Goal: Check status: Check status

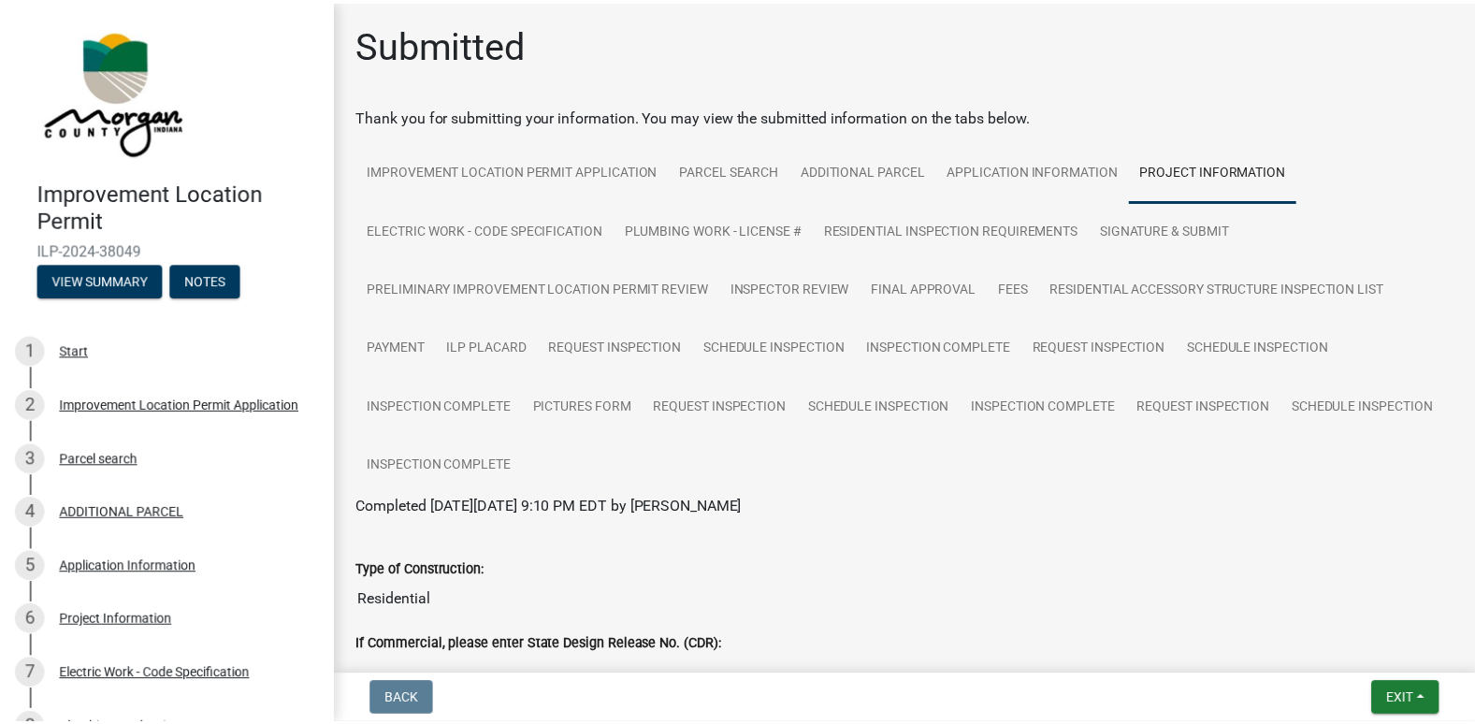
scroll to position [1870, 0]
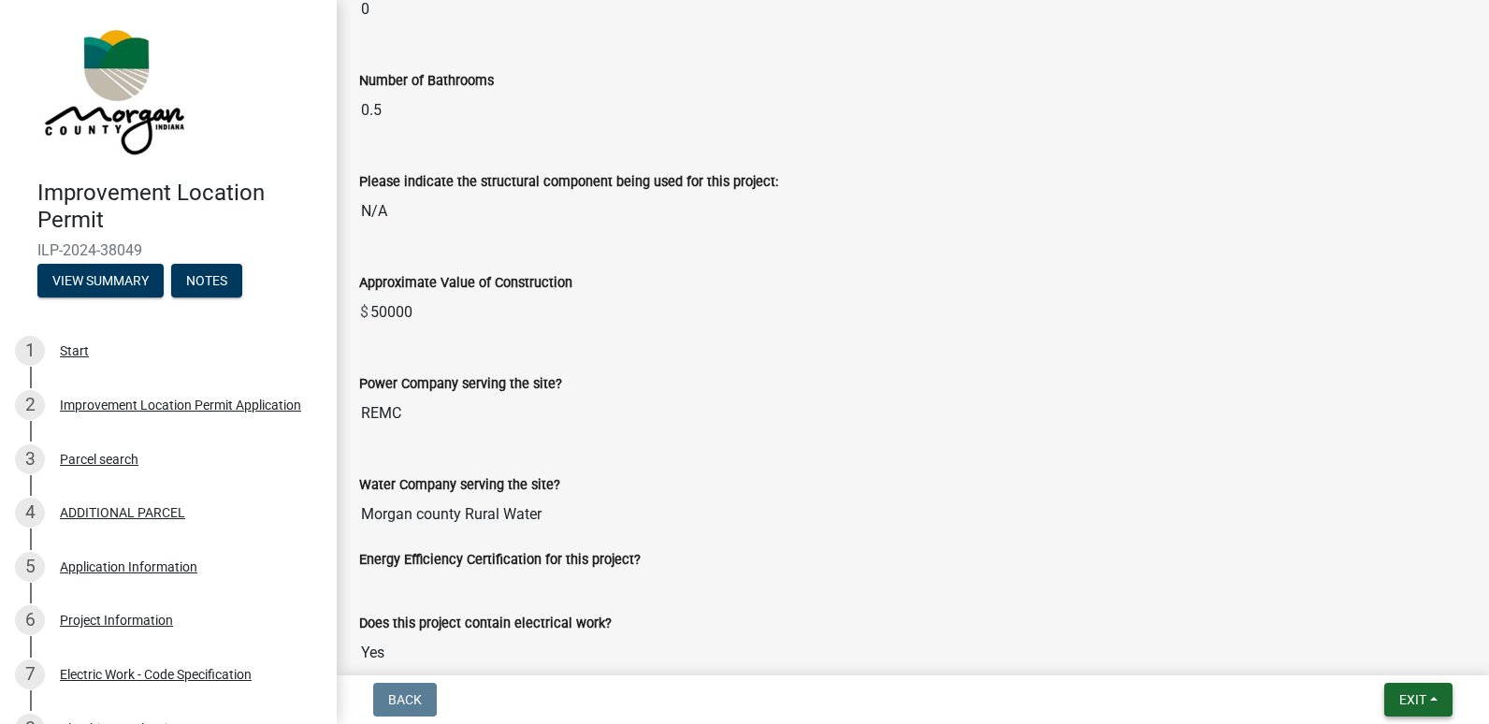
click at [1419, 705] on span "Exit" at bounding box center [1412, 699] width 27 height 15
click at [1344, 657] on button "Save & Exit" at bounding box center [1378, 650] width 150 height 45
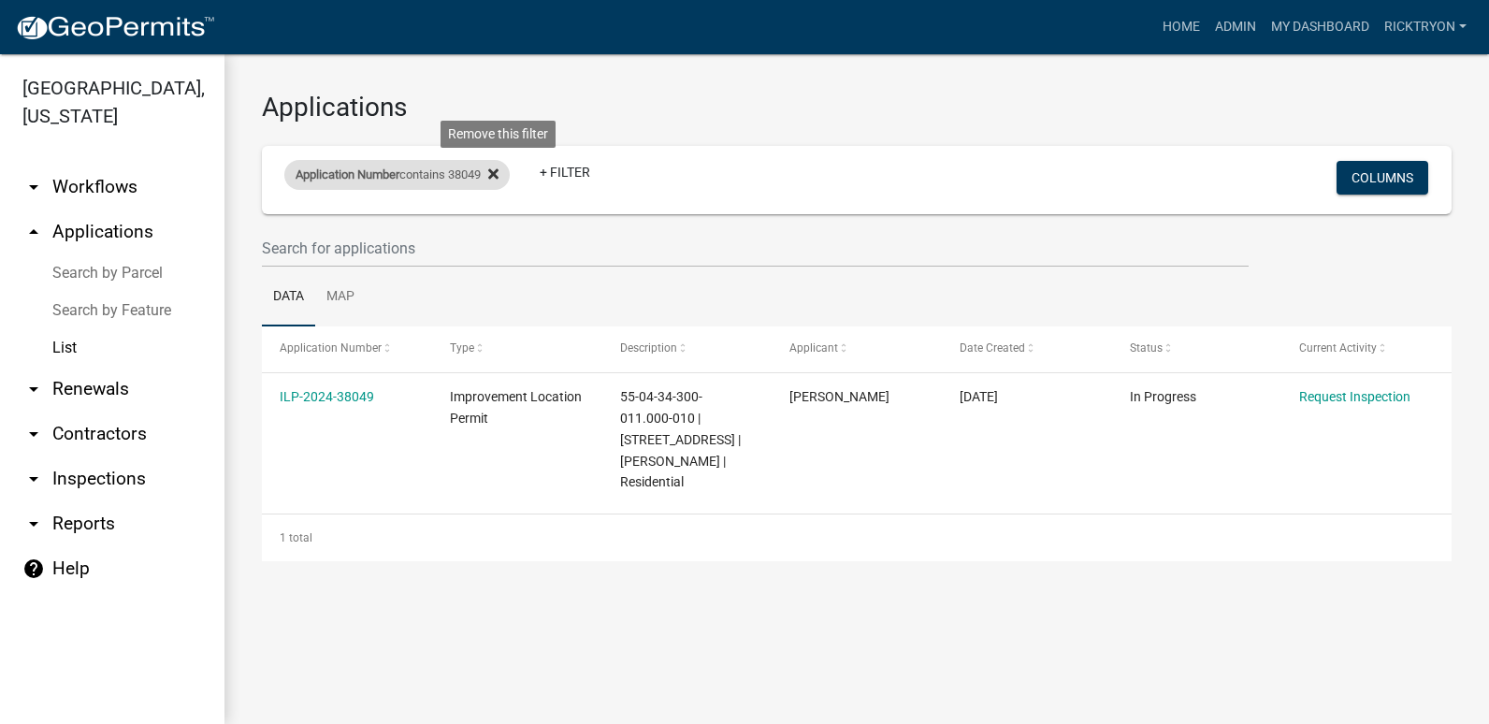
click at [498, 173] on icon at bounding box center [493, 173] width 10 height 10
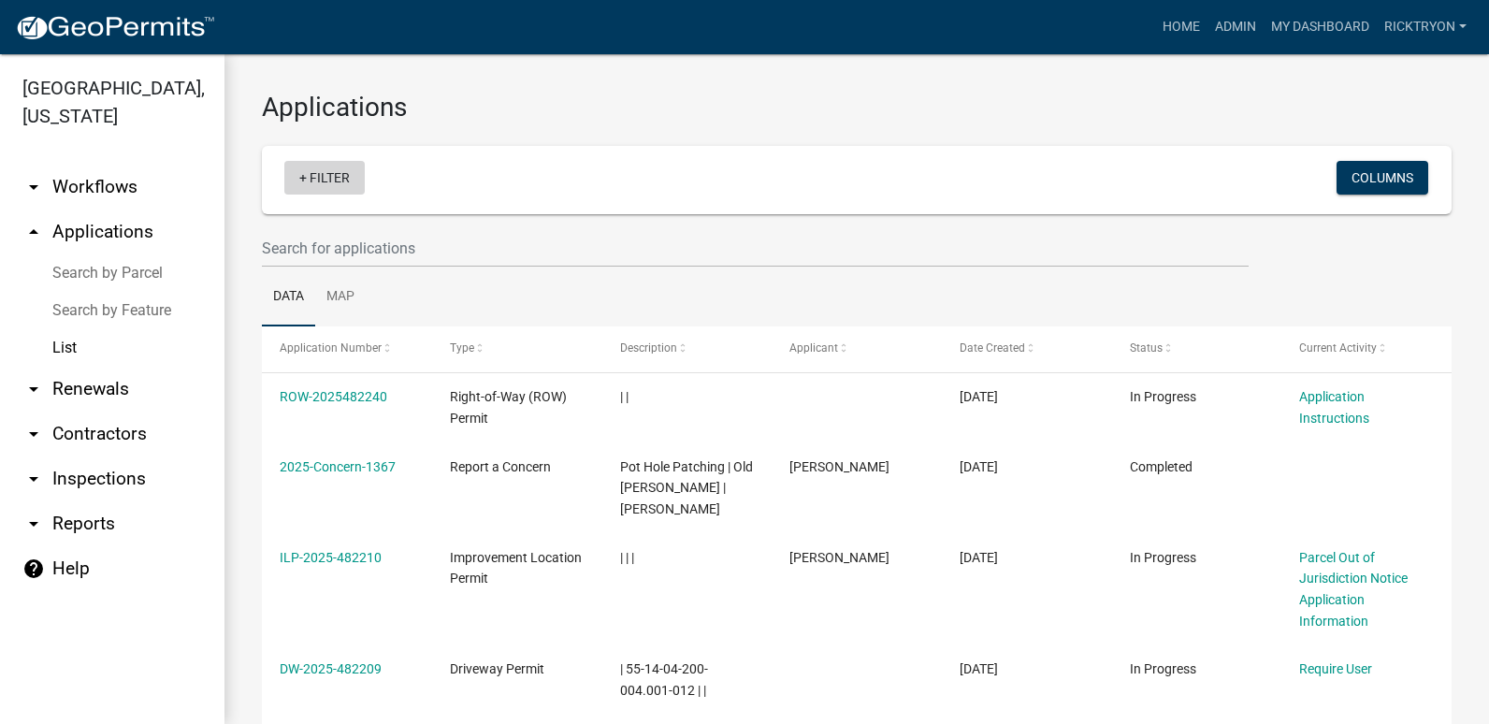
click at [330, 191] on link "+ Filter" at bounding box center [324, 178] width 80 height 34
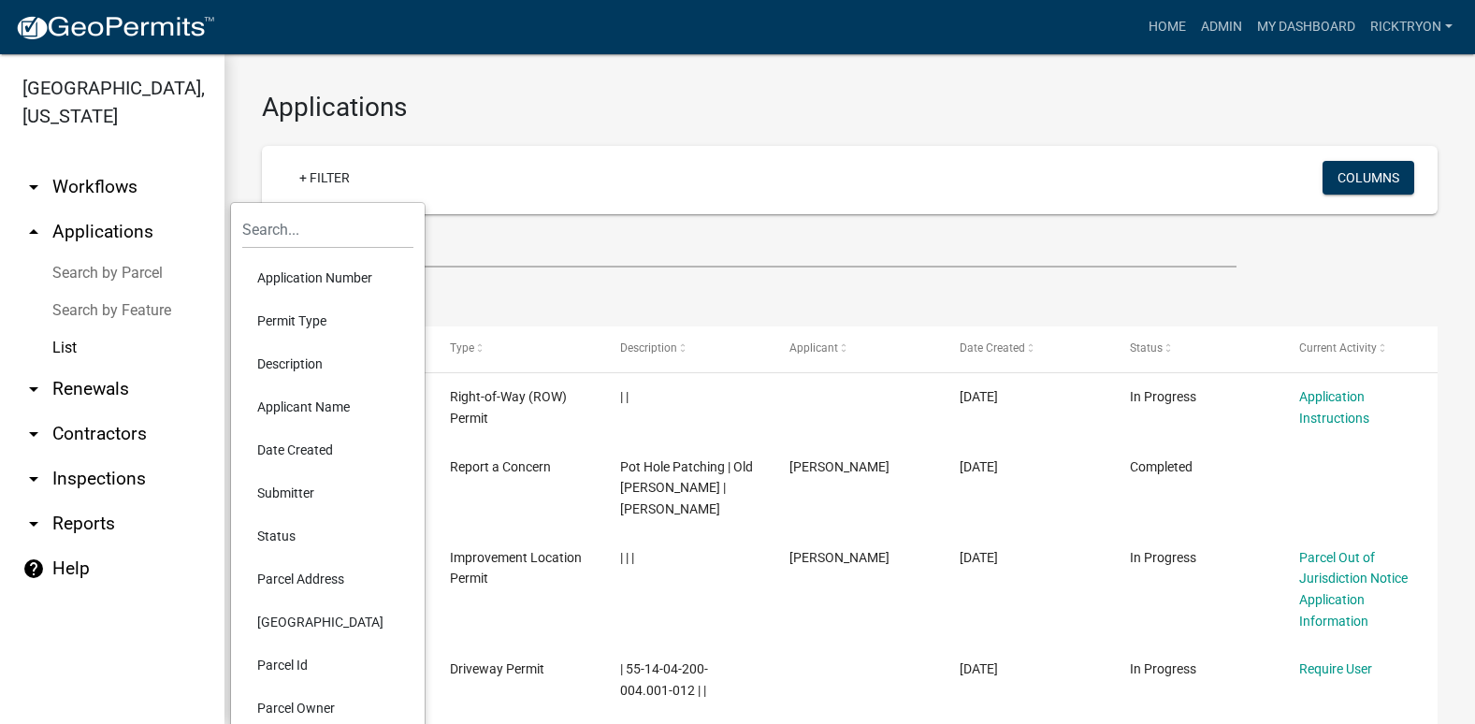
click at [306, 281] on li "Application Number" at bounding box center [327, 277] width 171 height 43
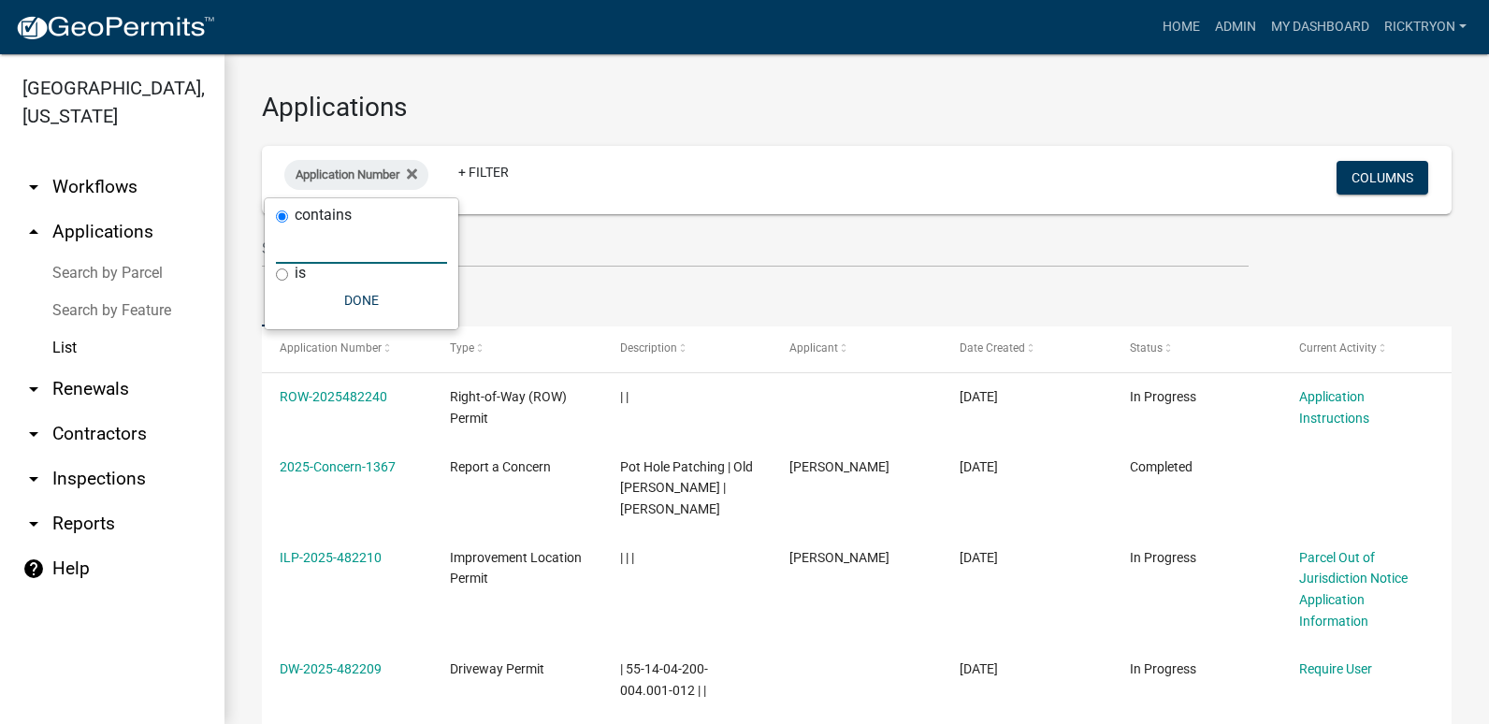
click at [326, 241] on input "text" at bounding box center [361, 244] width 171 height 38
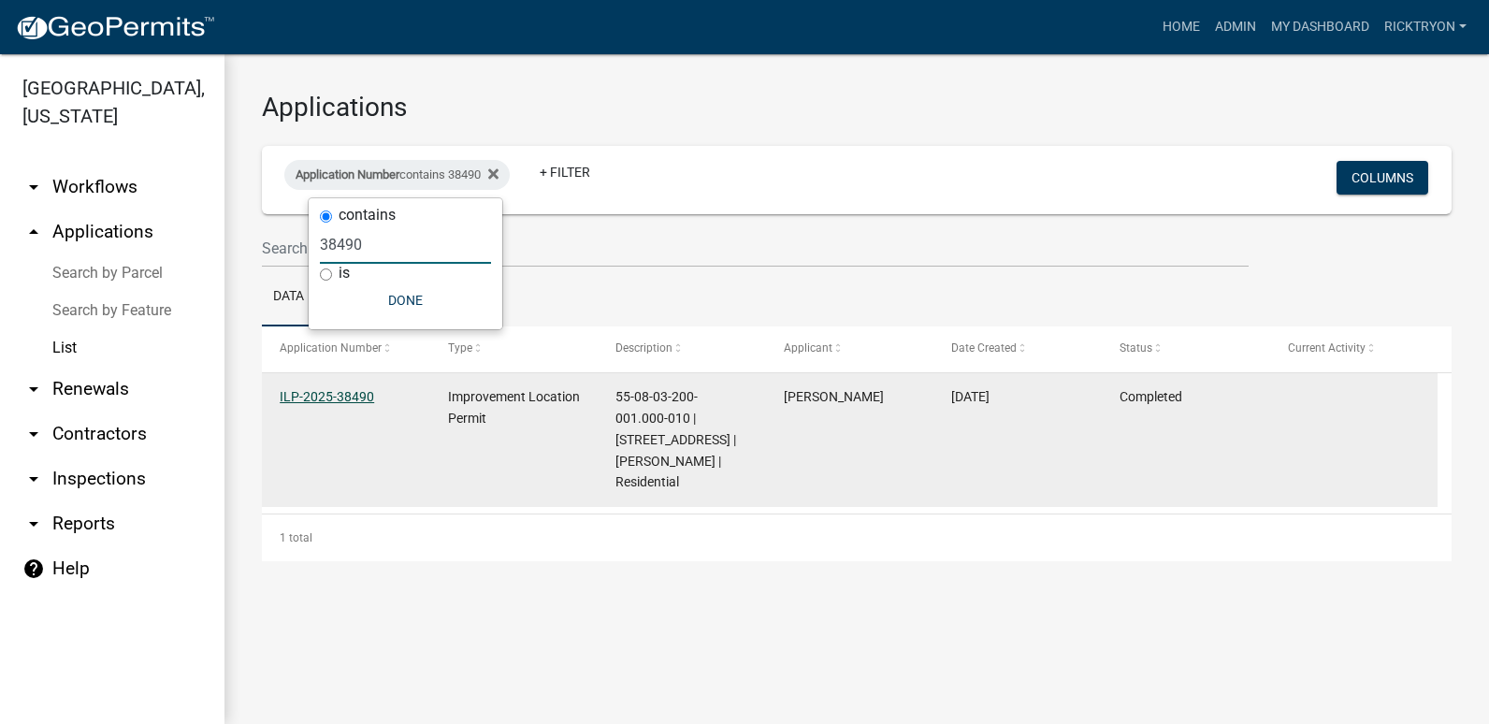
type input "38490"
click at [339, 389] on link "ILP-2025-38490" at bounding box center [327, 396] width 94 height 15
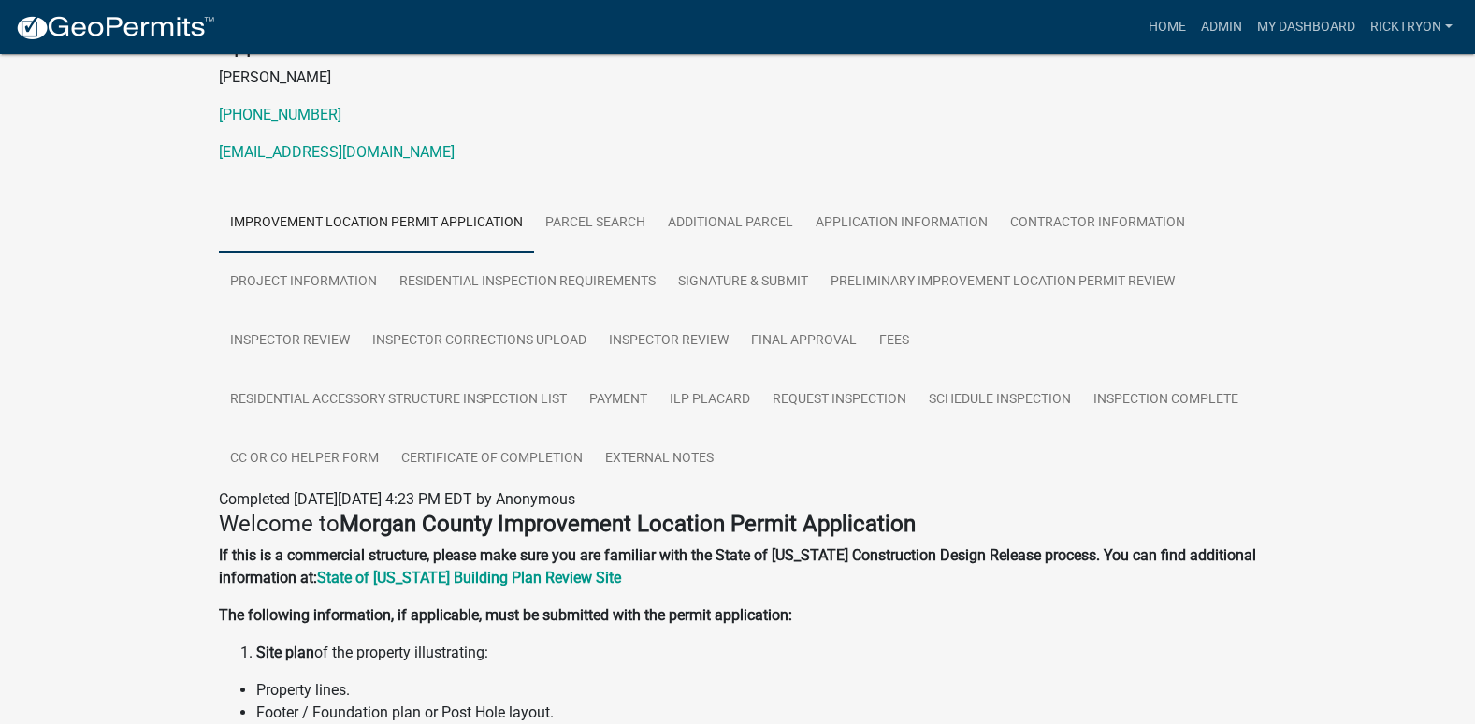
scroll to position [187, 0]
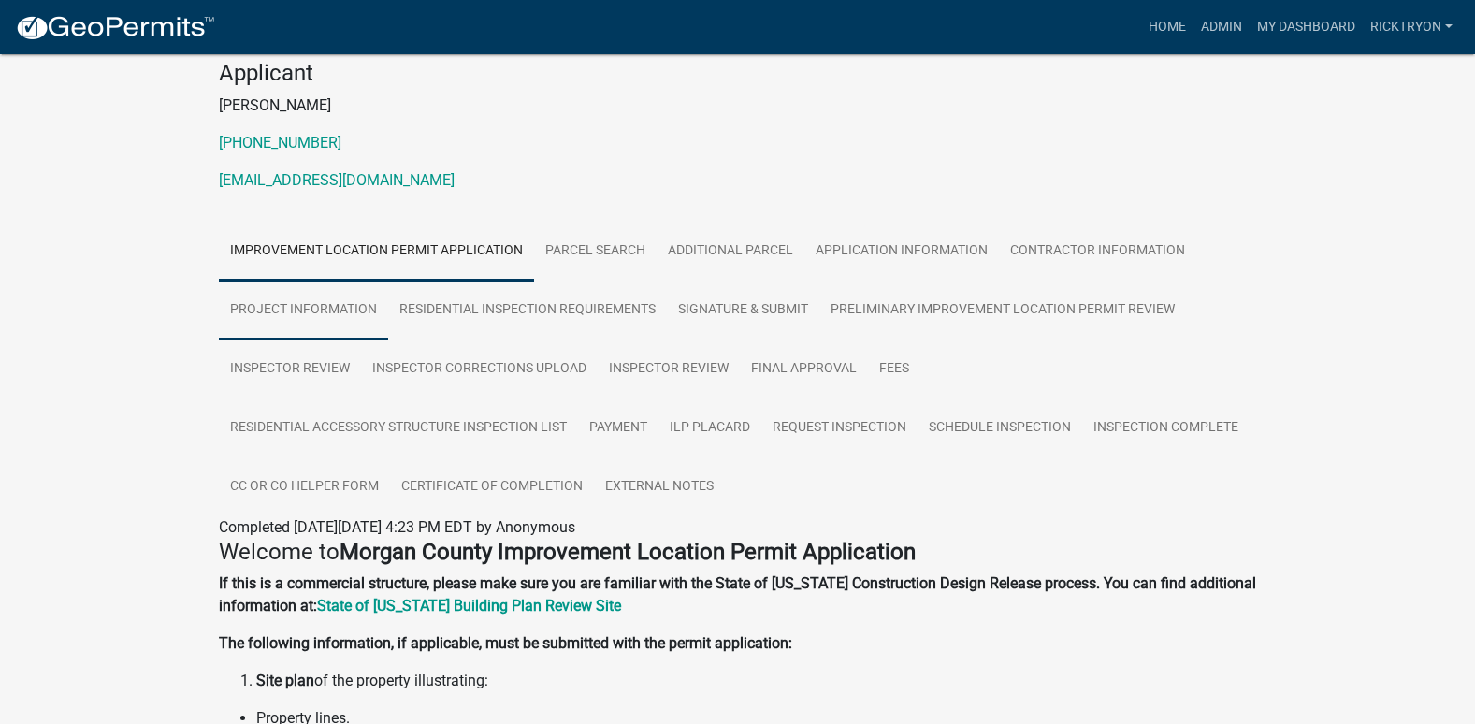
click at [303, 296] on link "Project Information" at bounding box center [303, 311] width 169 height 60
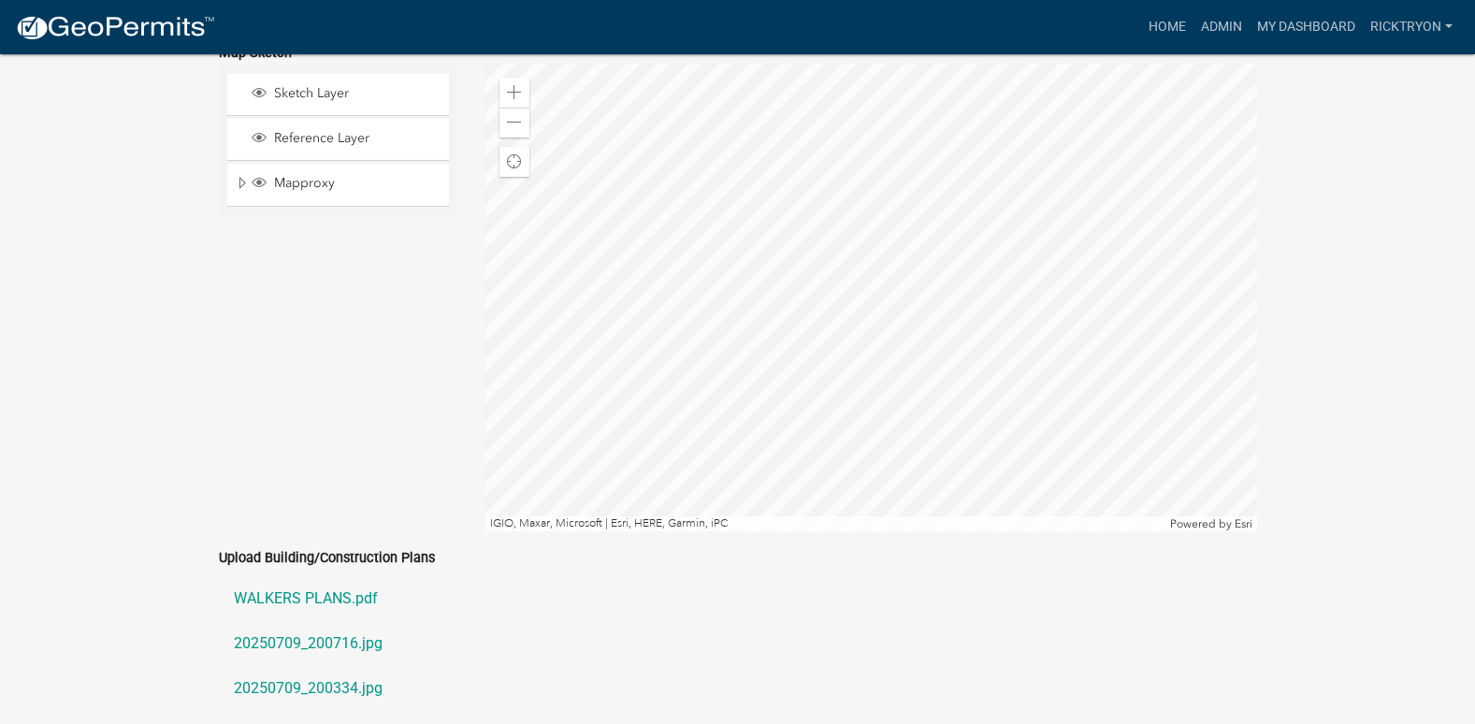
scroll to position [3854, 0]
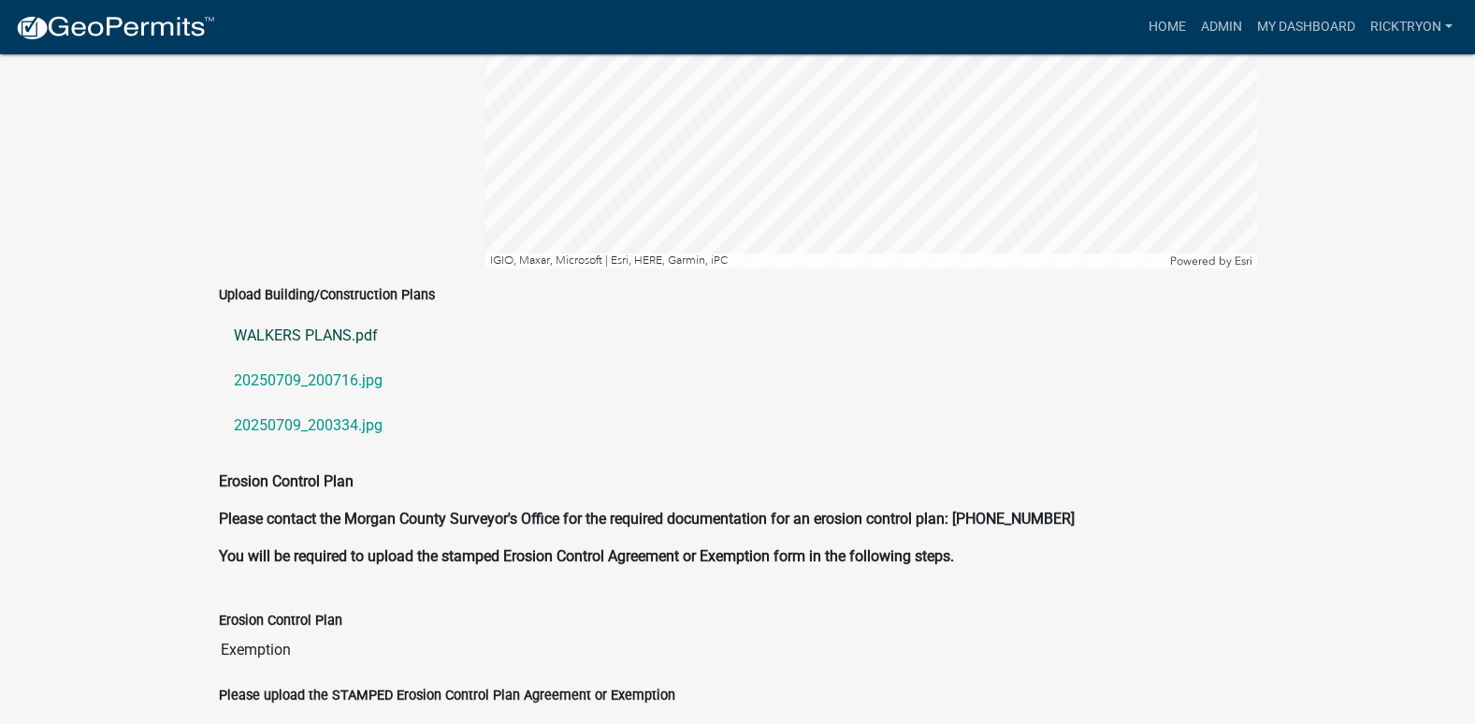
click at [278, 313] on link "WALKERS PLANS.pdf" at bounding box center [738, 335] width 1038 height 45
click at [314, 358] on link "20250709_200716.jpg" at bounding box center [738, 380] width 1038 height 45
click at [279, 403] on link "20250709_200334.jpg" at bounding box center [738, 425] width 1038 height 45
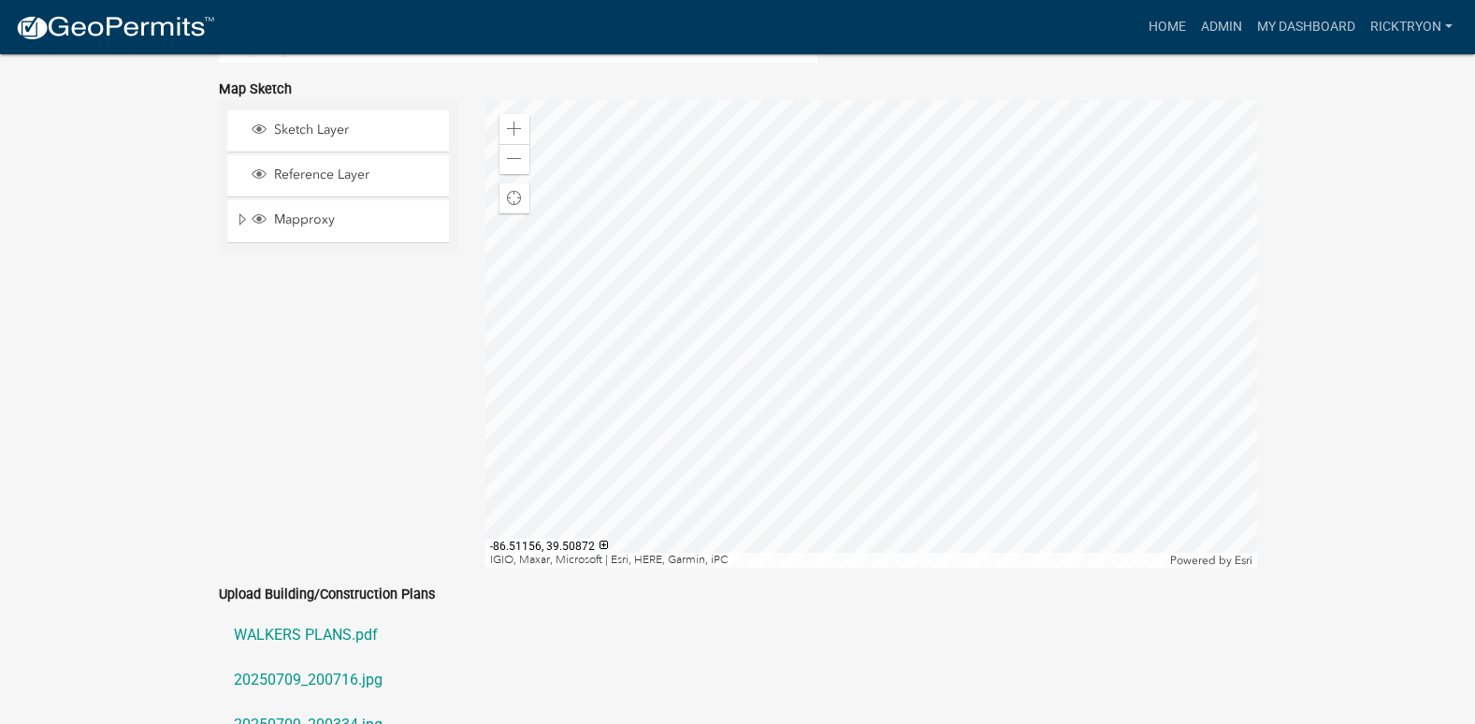
scroll to position [3817, 0]
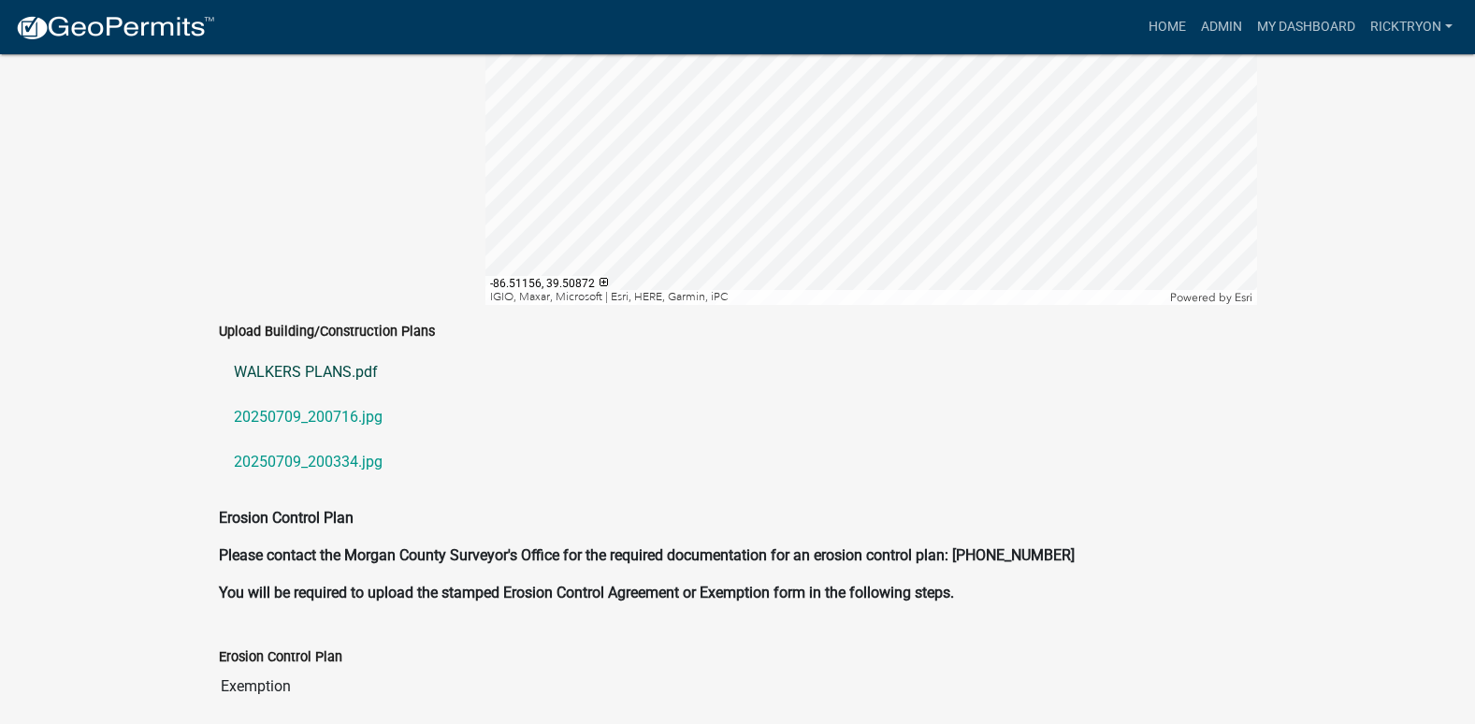
click at [294, 350] on link "WALKERS PLANS.pdf" at bounding box center [738, 372] width 1038 height 45
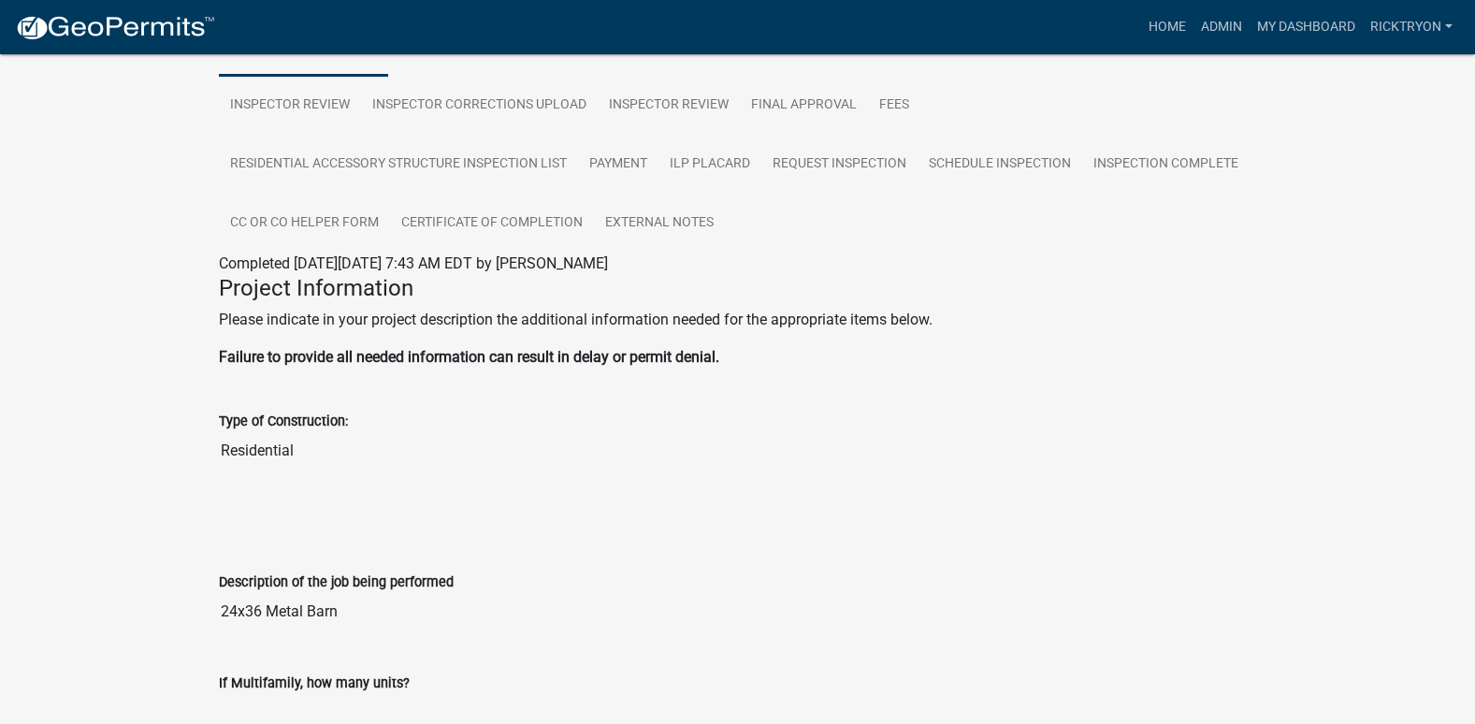
scroll to position [0, 0]
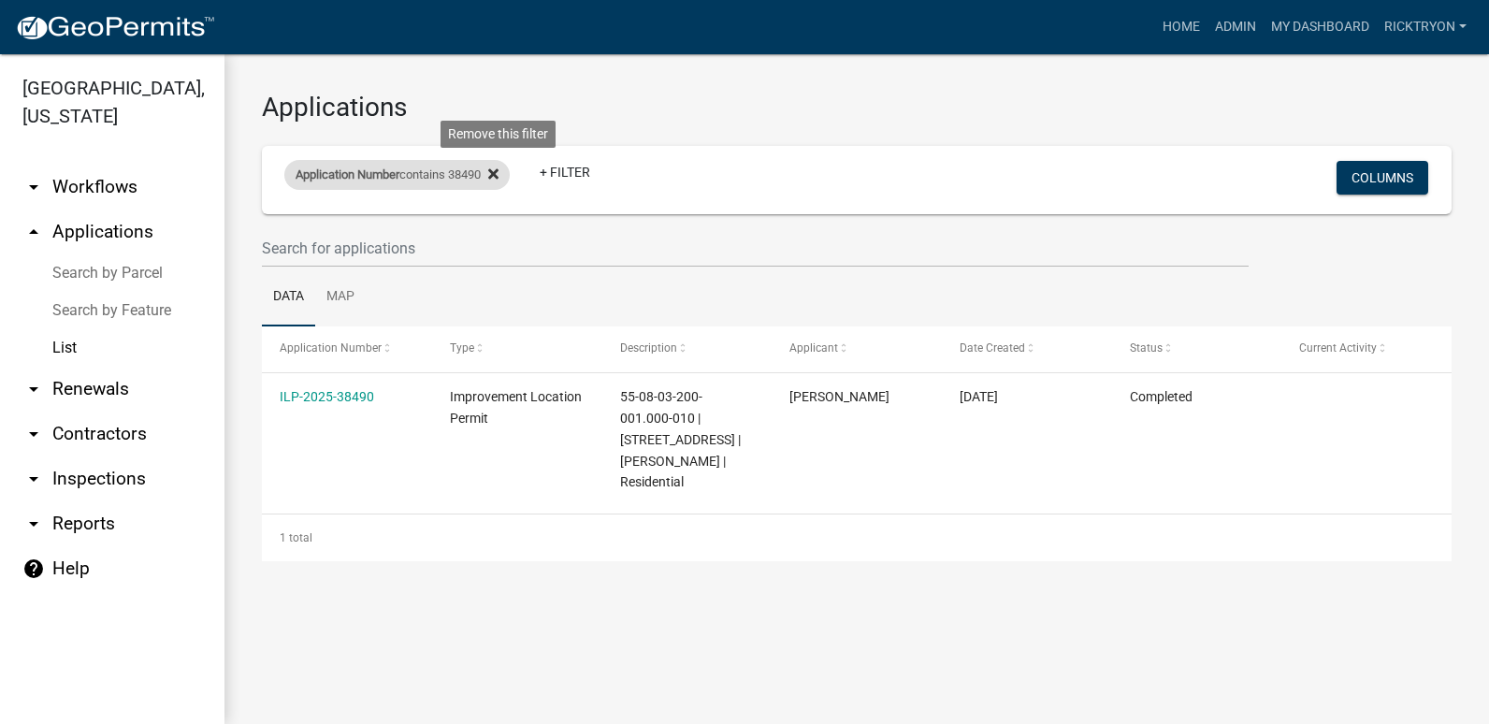
click at [498, 168] on icon at bounding box center [493, 173] width 10 height 15
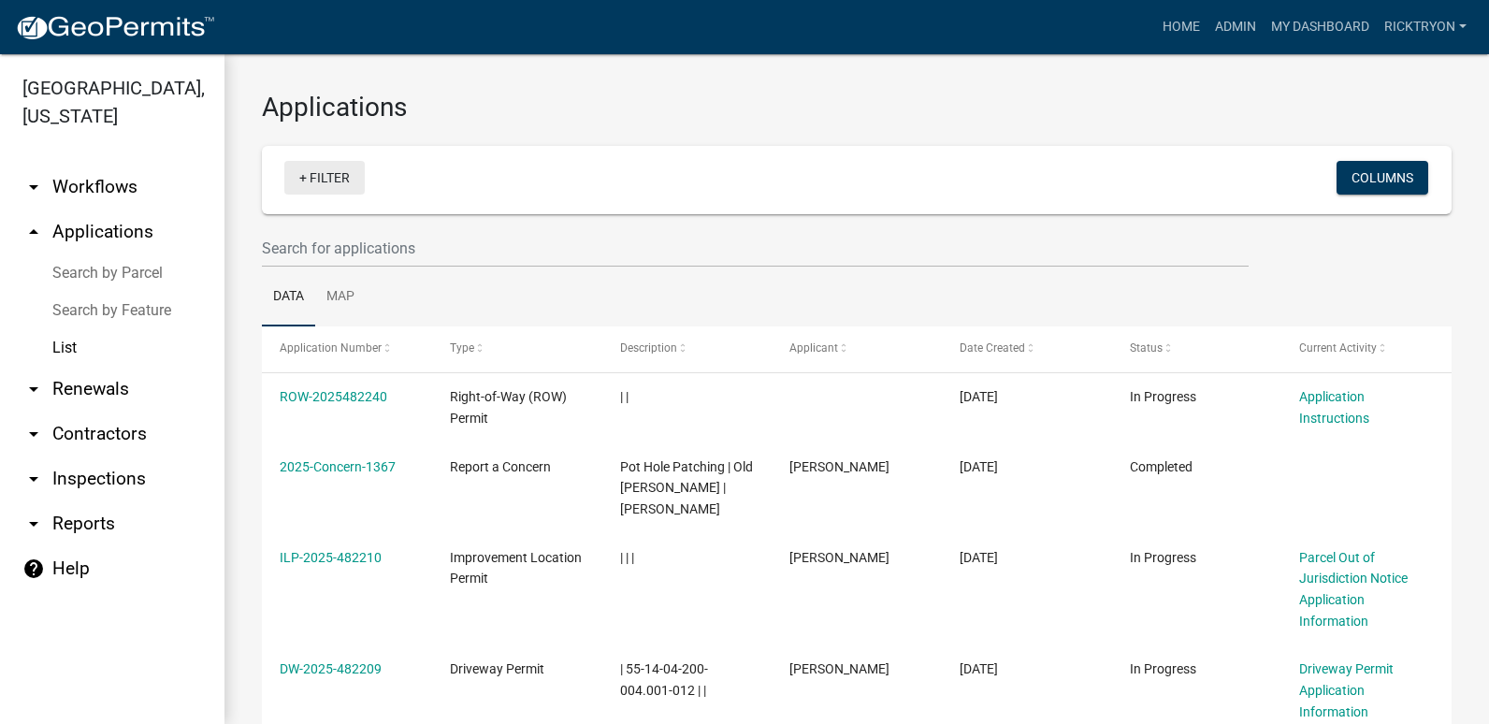
click at [303, 176] on link "+ Filter" at bounding box center [324, 178] width 80 height 34
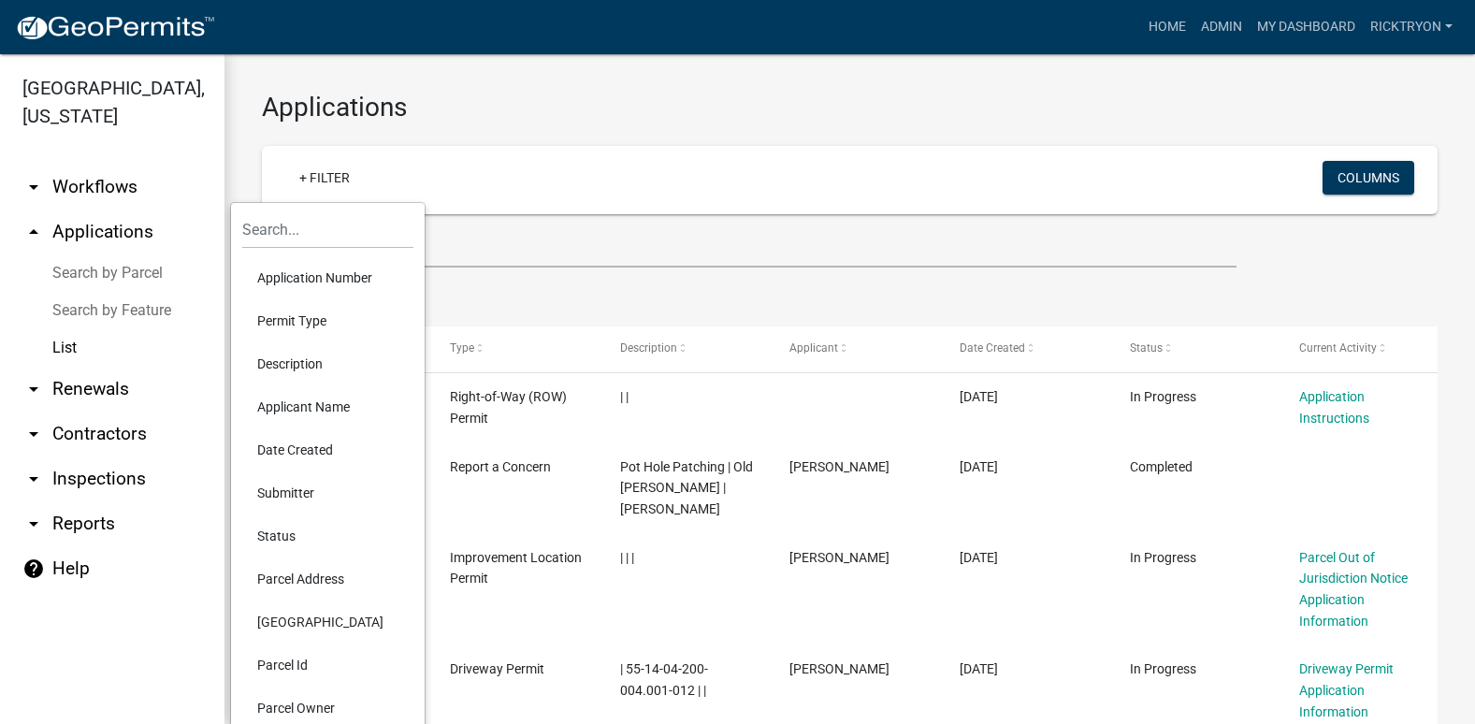
click at [281, 276] on li "Application Number" at bounding box center [327, 277] width 171 height 43
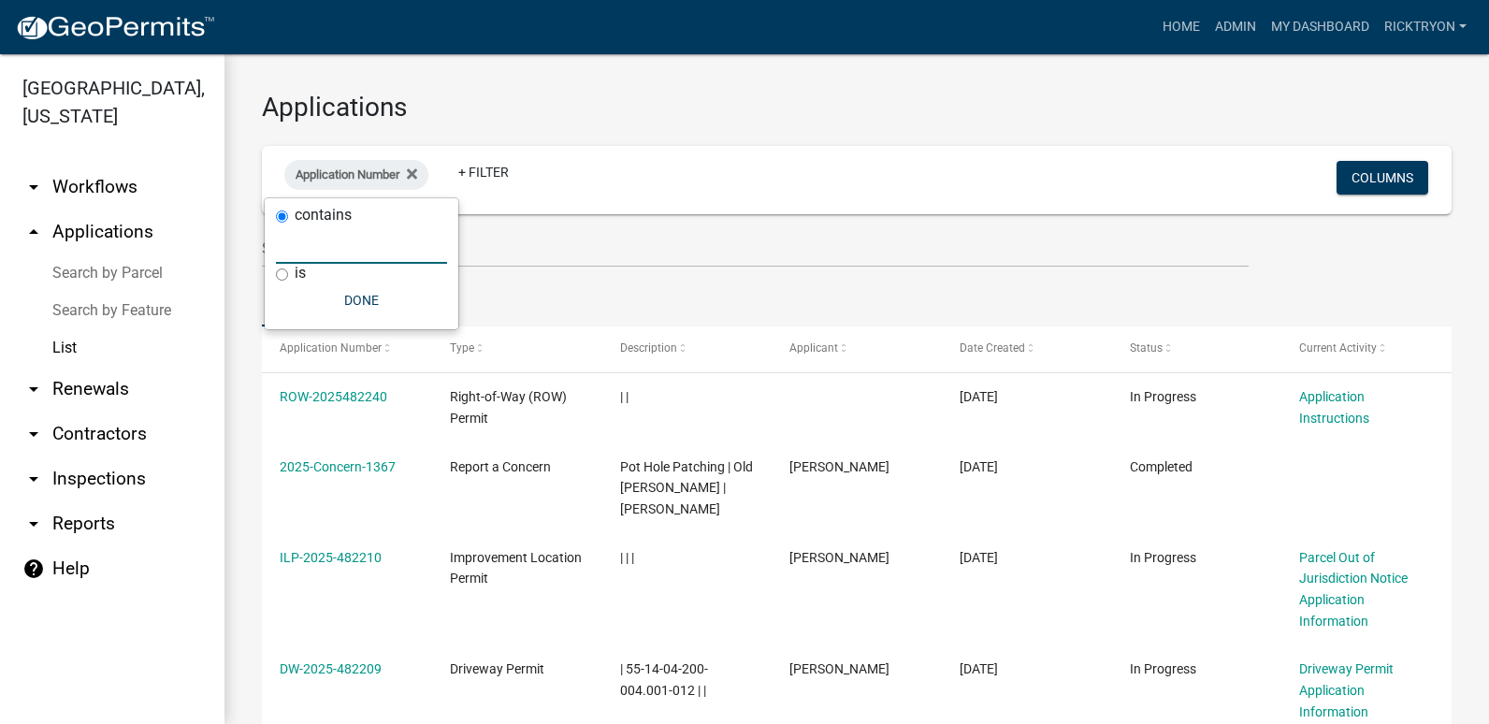
click at [304, 254] on input "text" at bounding box center [361, 244] width 171 height 38
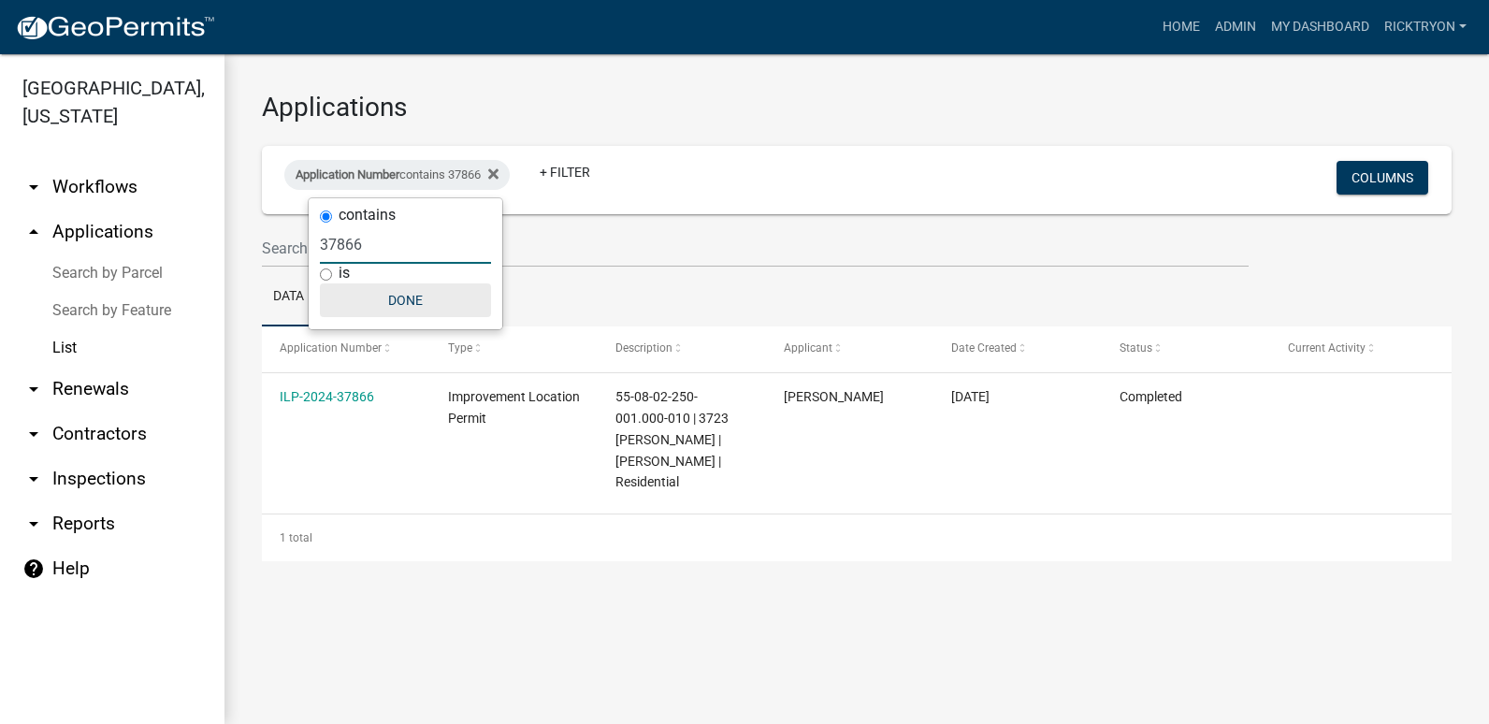
type input "37866"
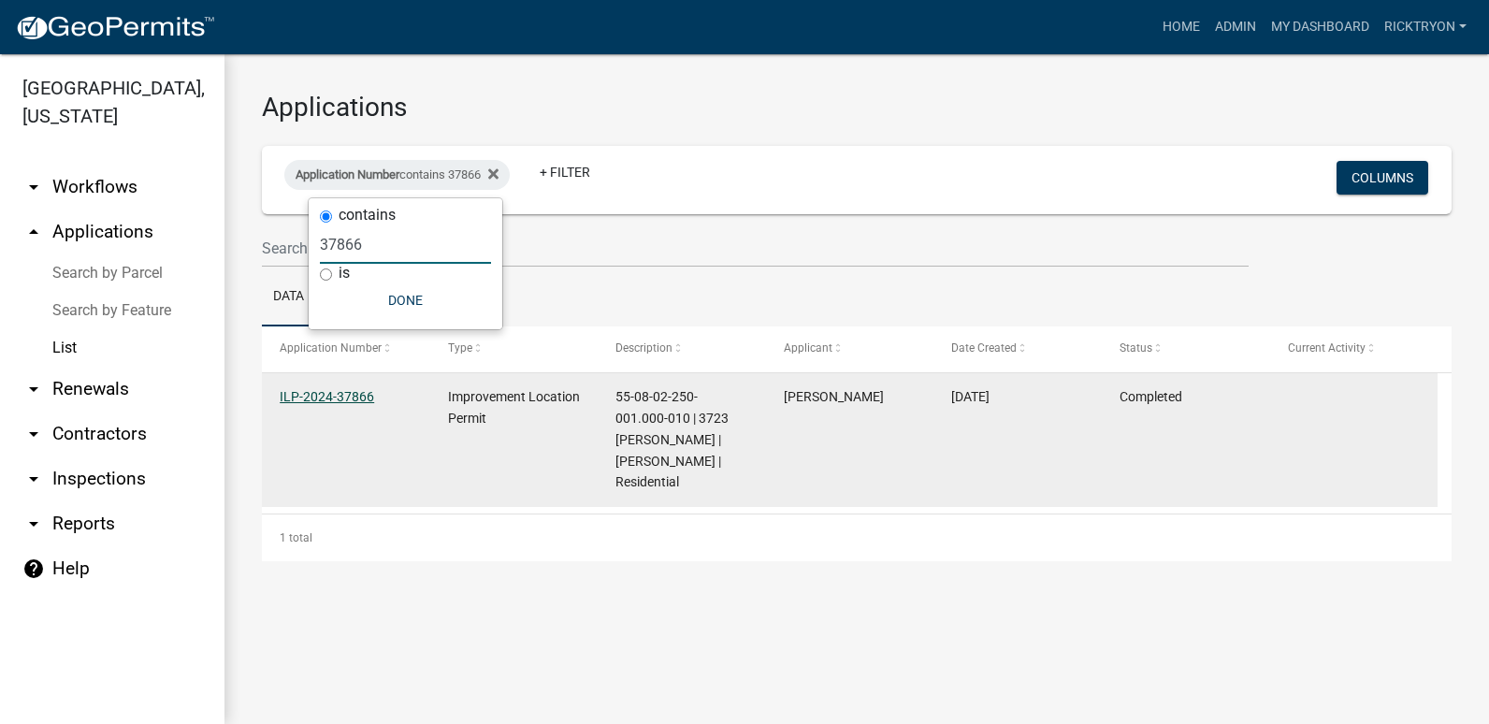
click at [327, 400] on link "ILP-2024-37866" at bounding box center [327, 396] width 94 height 15
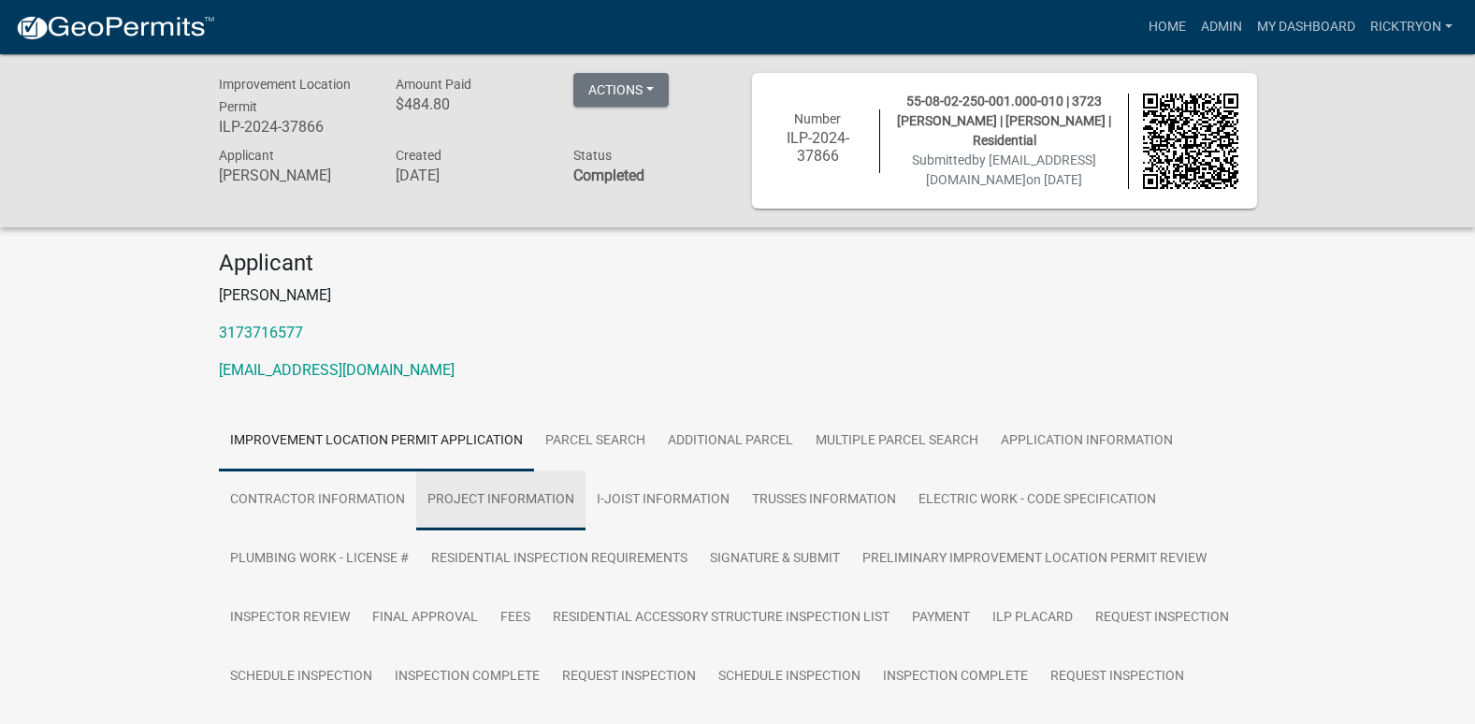
click at [518, 518] on link "Project Information" at bounding box center [500, 500] width 169 height 60
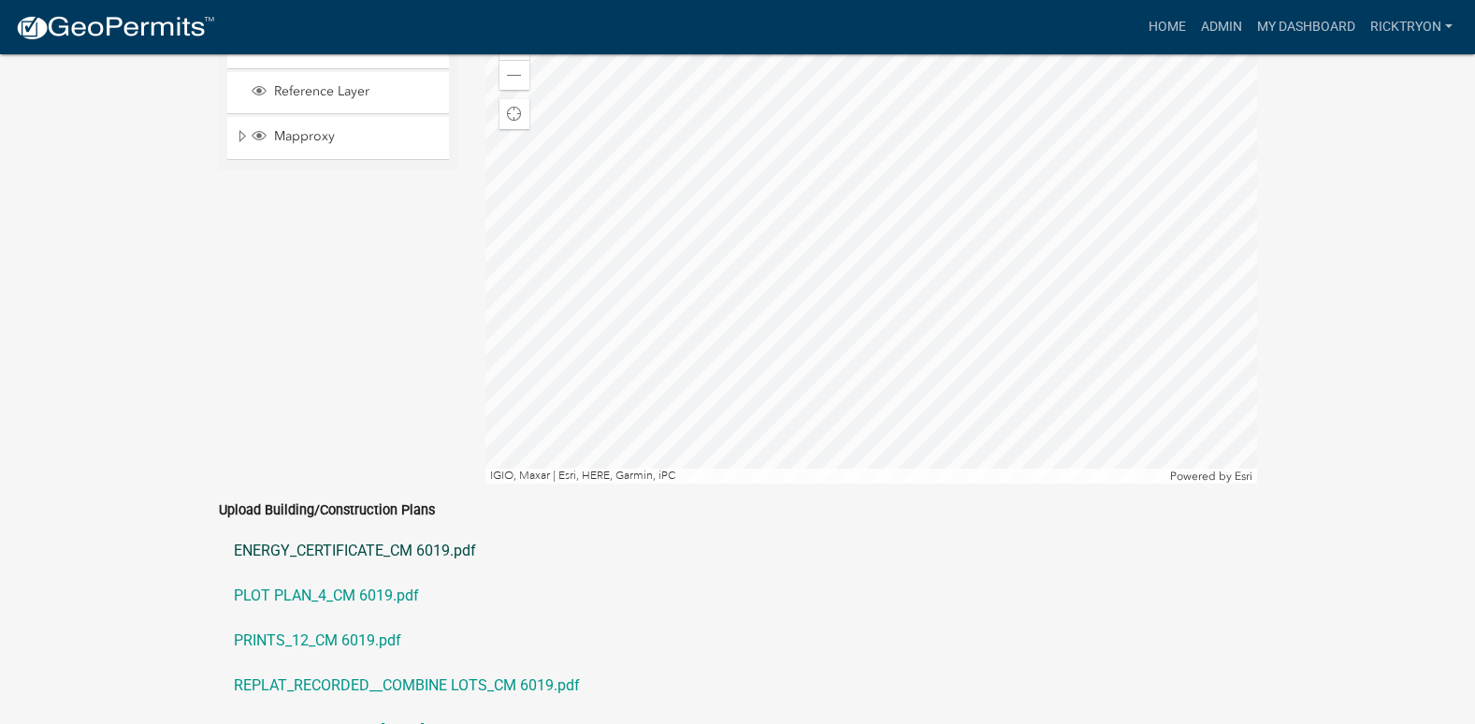
scroll to position [4735, 0]
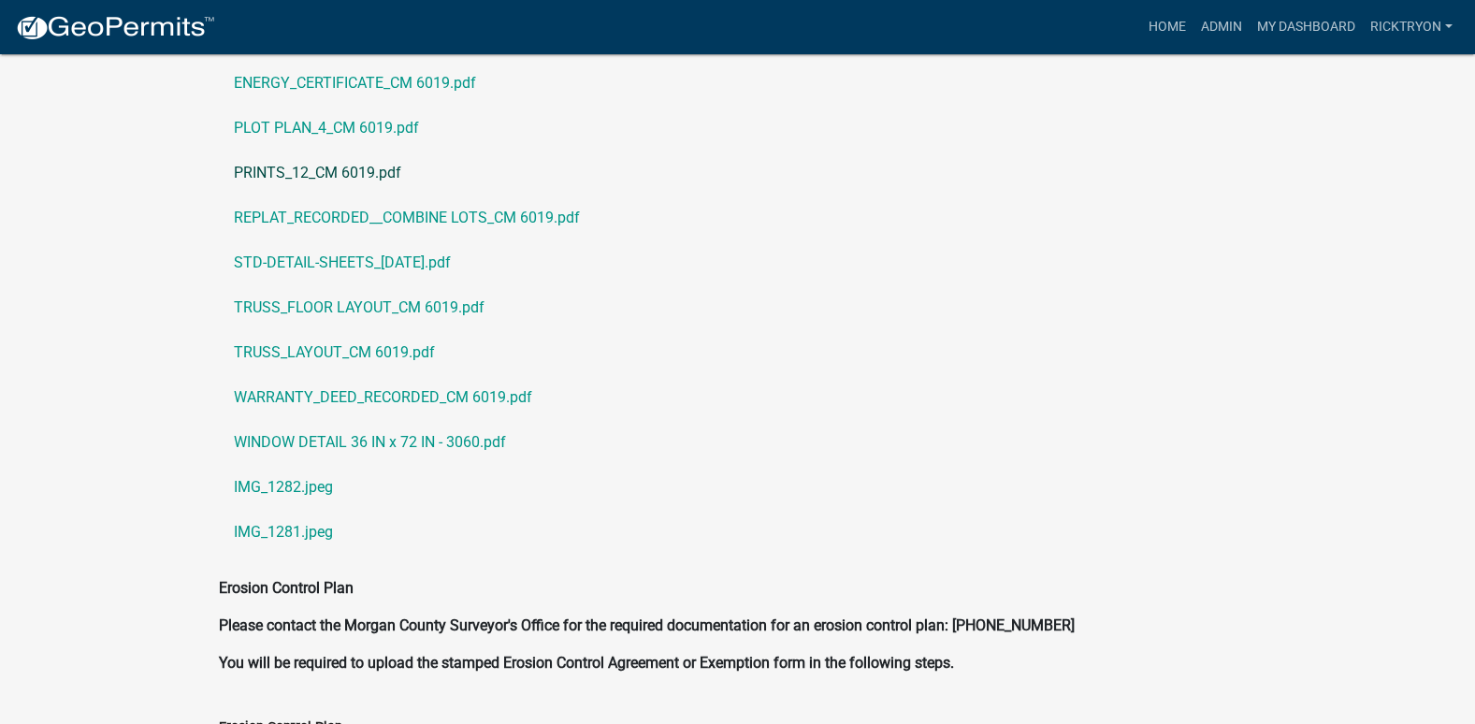
click at [293, 164] on link "PRINTS_12_CM 6019.pdf" at bounding box center [738, 173] width 1038 height 45
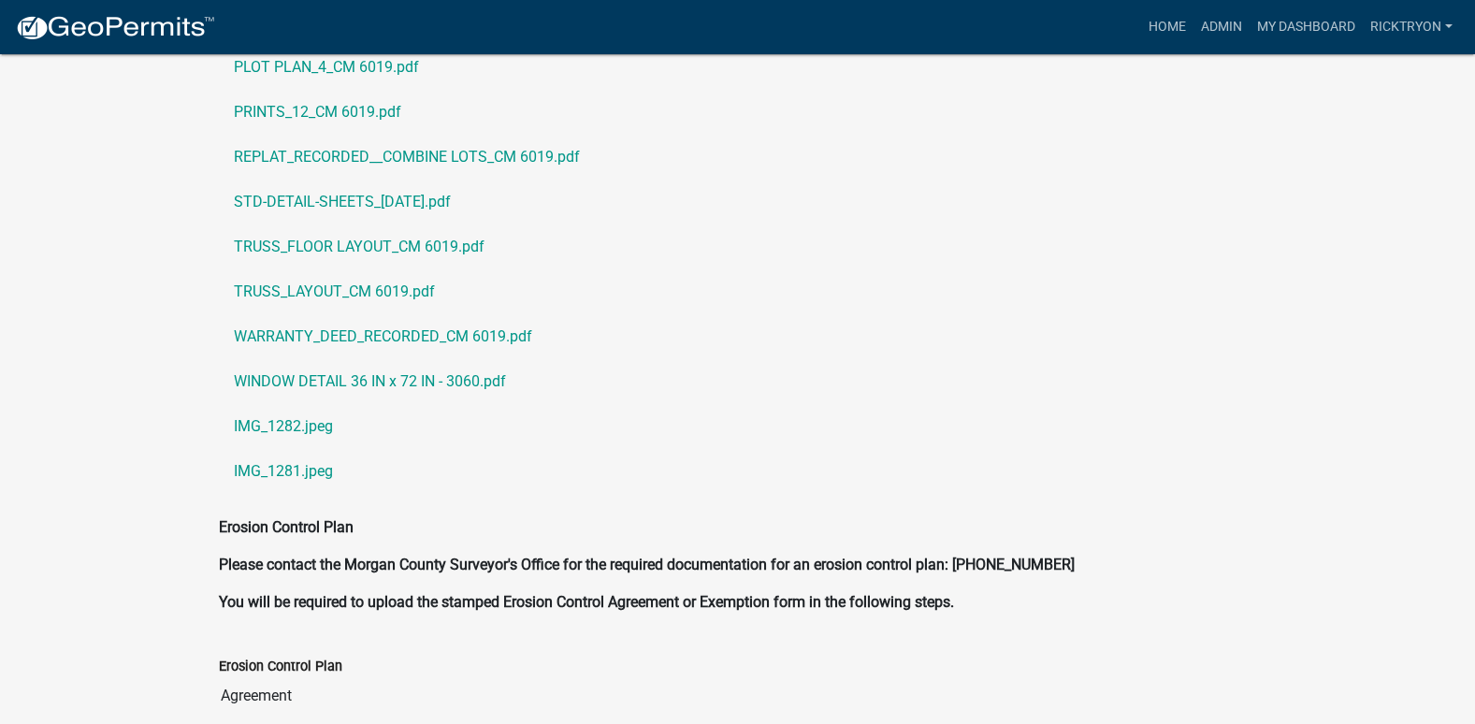
scroll to position [4829, 0]
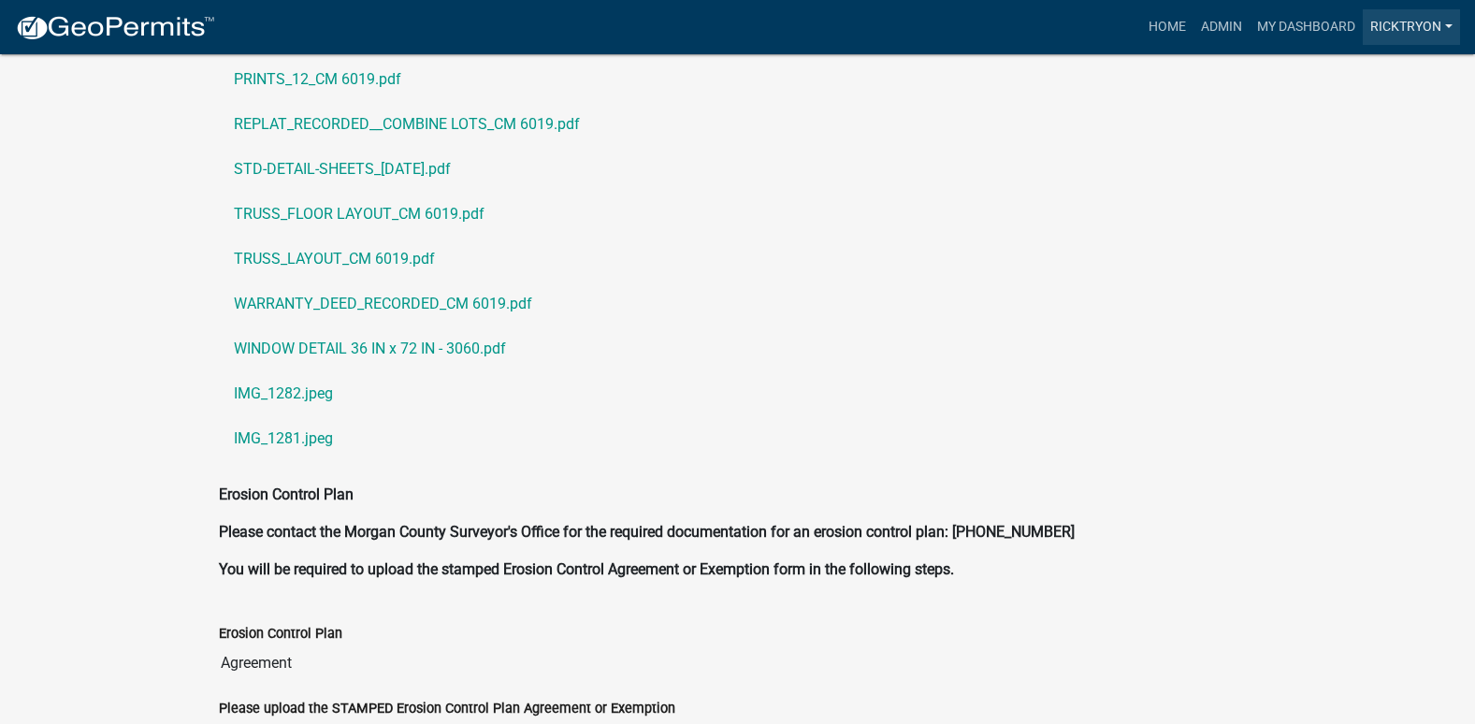
click at [1385, 27] on link "ricktryon" at bounding box center [1410, 27] width 97 height 36
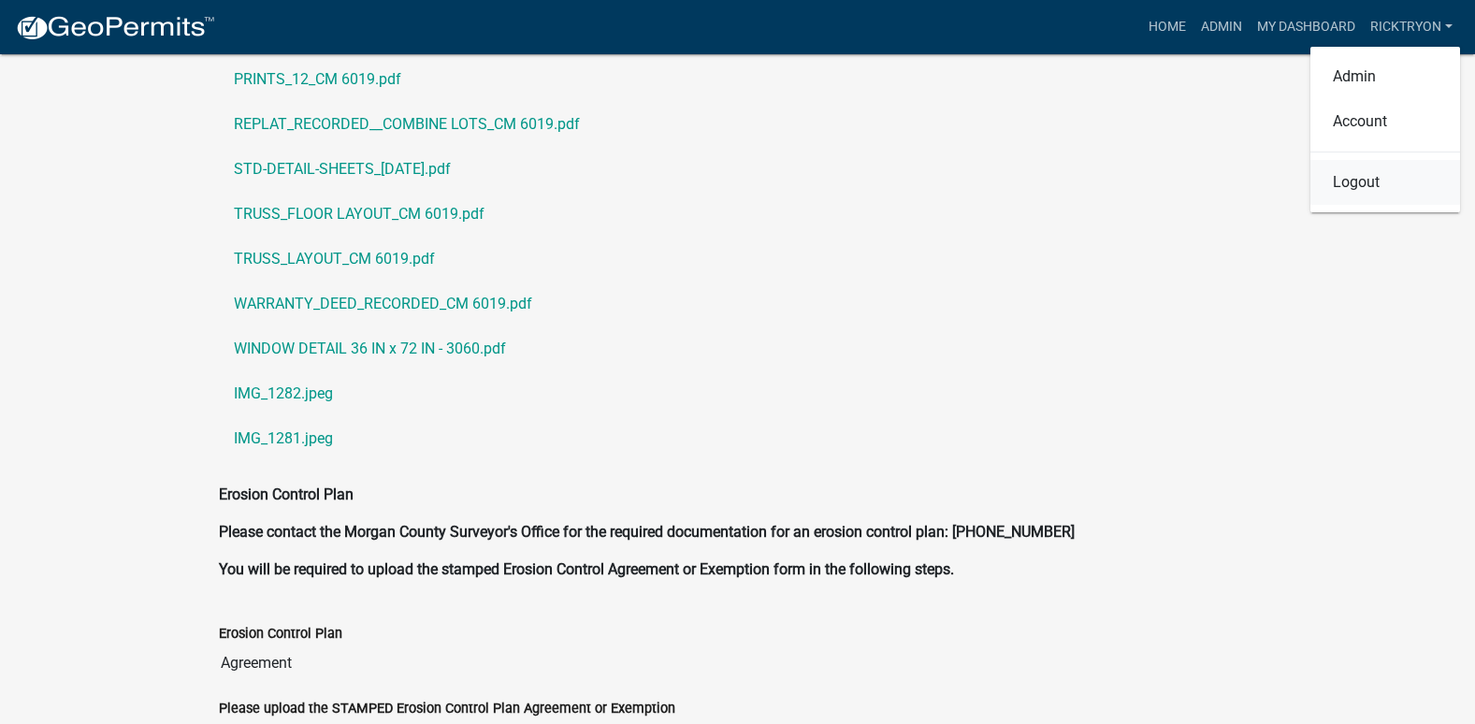
click at [1347, 184] on link "Logout" at bounding box center [1385, 182] width 150 height 45
